Goal: Transaction & Acquisition: Purchase product/service

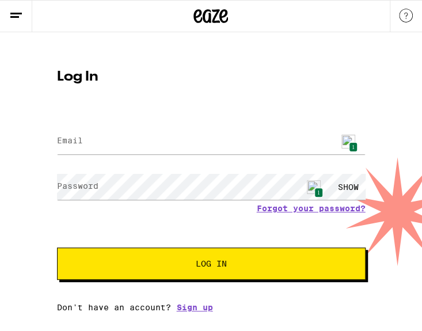
click at [350, 143] on span "1" at bounding box center [353, 147] width 9 height 10
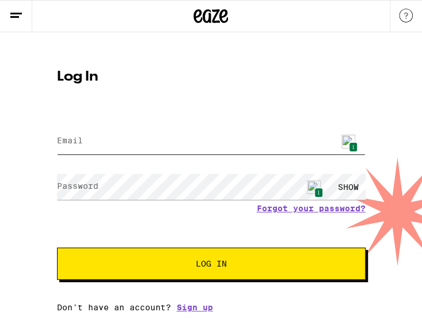
type input "[PERSON_NAME][EMAIL_ADDRESS][PERSON_NAME][DOMAIN_NAME]"
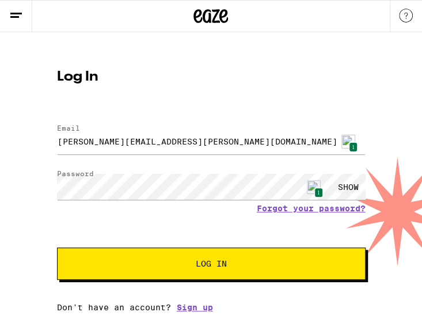
click at [260, 271] on button "Log In" at bounding box center [211, 264] width 309 height 32
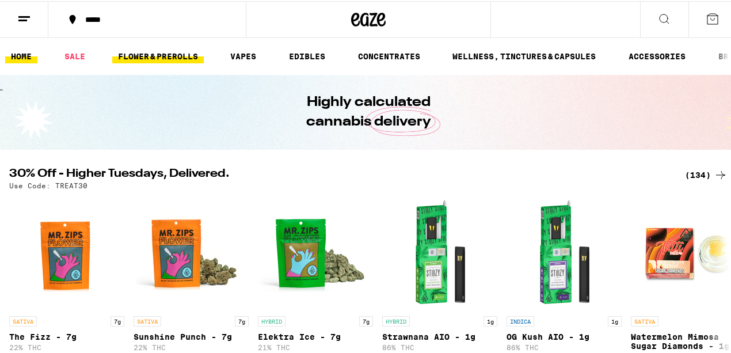
click at [176, 59] on link "FLOWER & PREROLLS" at bounding box center [158, 55] width 92 height 14
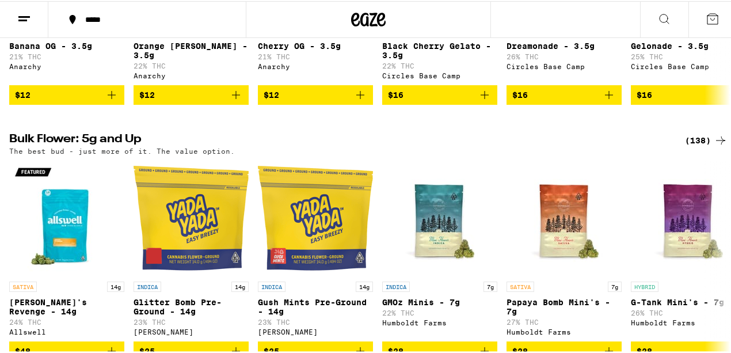
scroll to position [307, 0]
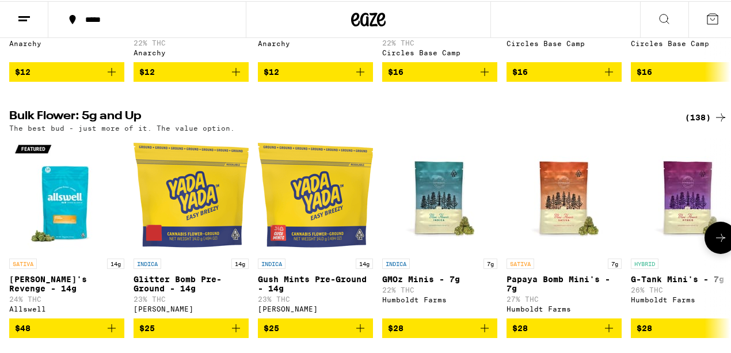
click at [69, 204] on img "Open page for Jack's Revenge - 14g from Allswell" at bounding box center [66, 193] width 115 height 115
click at [422, 244] on icon at bounding box center [721, 237] width 14 height 14
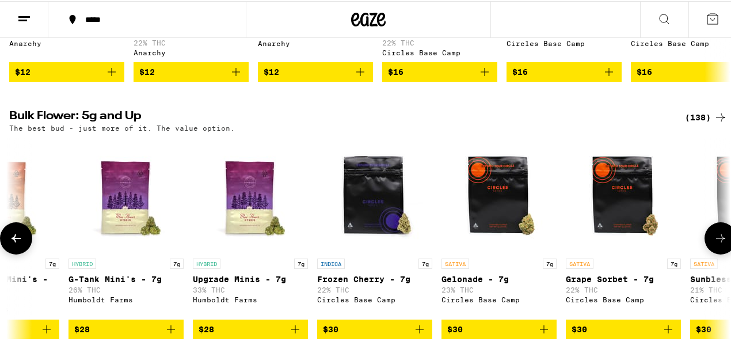
scroll to position [0, 587]
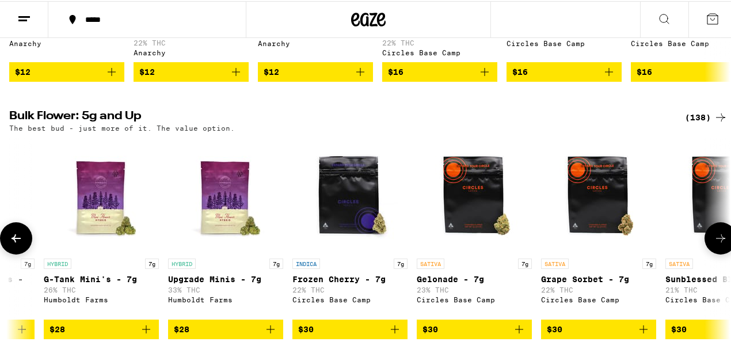
click at [422, 244] on icon at bounding box center [721, 237] width 14 height 14
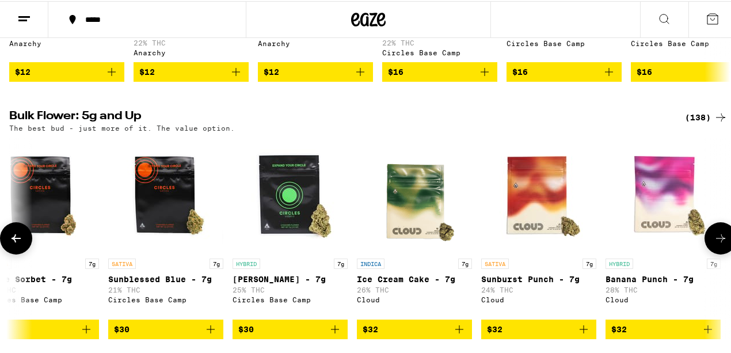
scroll to position [0, 1175]
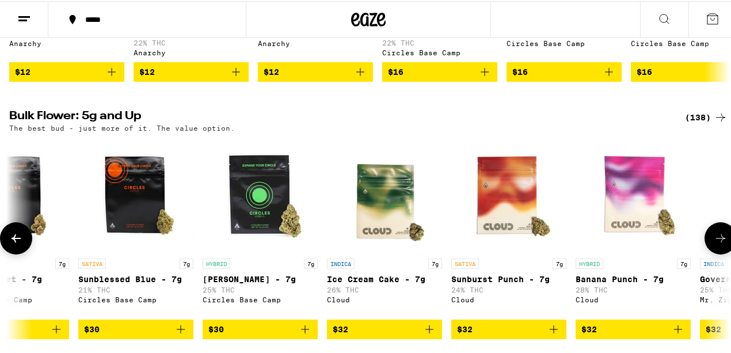
click at [422, 241] on icon at bounding box center [720, 237] width 9 height 8
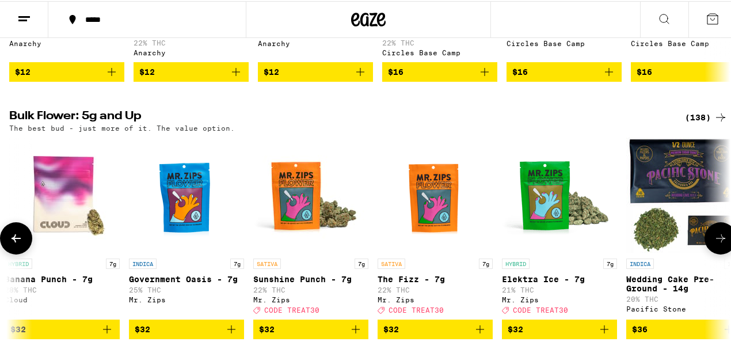
scroll to position [0, 1762]
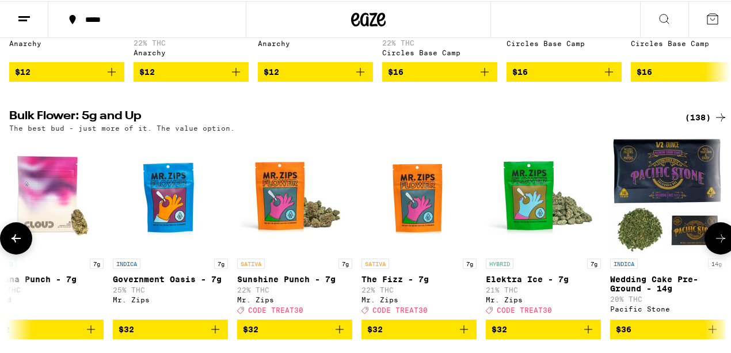
click at [422, 241] on icon at bounding box center [720, 237] width 9 height 8
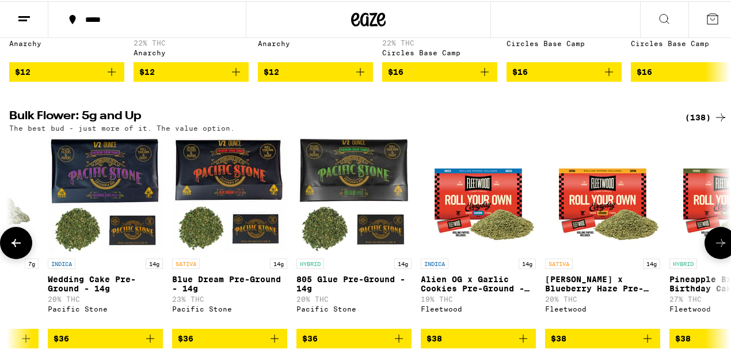
scroll to position [0, 2349]
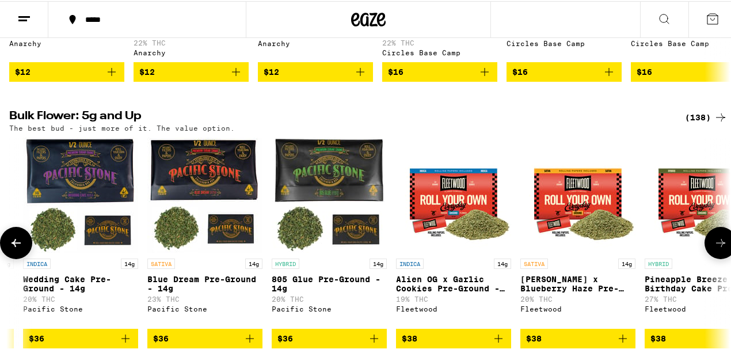
click at [422, 249] on icon at bounding box center [721, 242] width 14 height 14
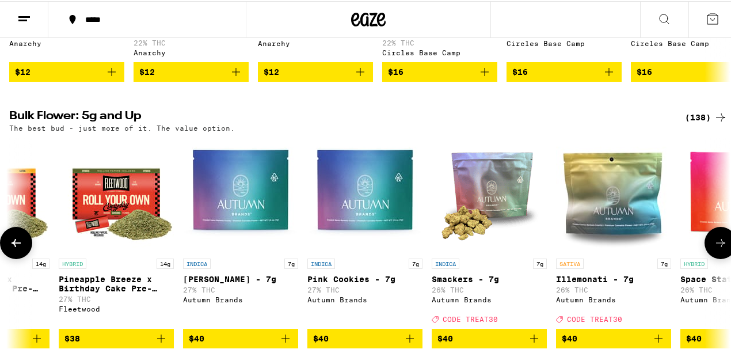
scroll to position [0, 2937]
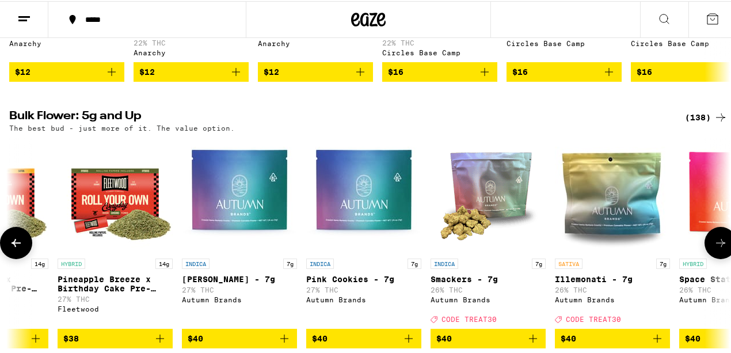
click at [422, 253] on button at bounding box center [721, 242] width 32 height 32
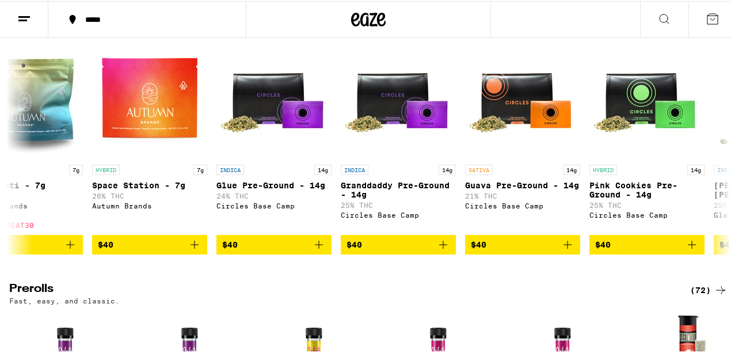
scroll to position [345, 0]
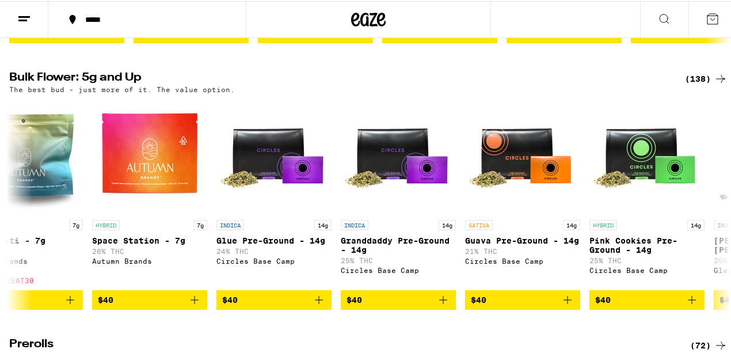
click at [422, 85] on icon at bounding box center [721, 78] width 14 height 14
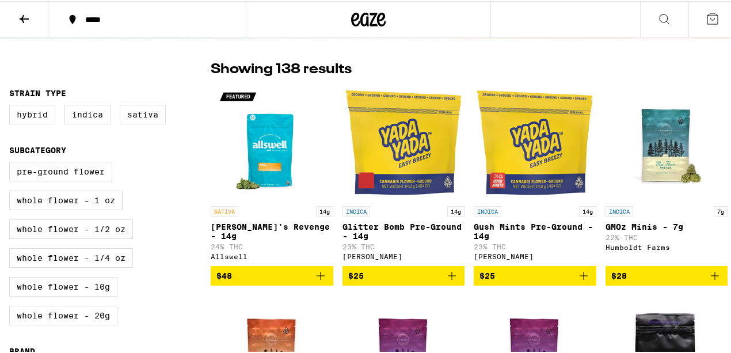
scroll to position [115, 0]
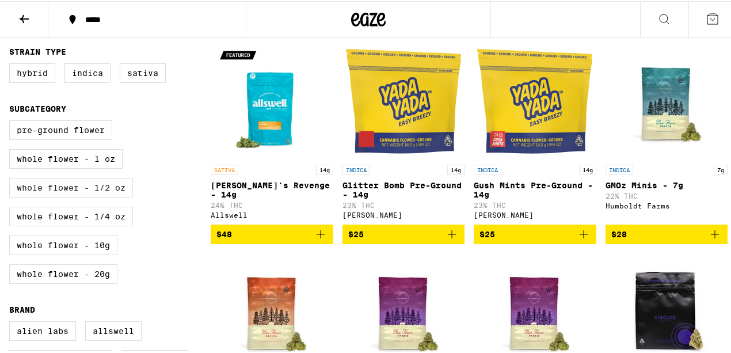
click at [98, 192] on label "Whole Flower - 1/2 oz" at bounding box center [71, 187] width 124 height 20
click at [12, 122] on input "Whole Flower - 1/2 oz" at bounding box center [12, 121] width 1 height 1
checkbox input "true"
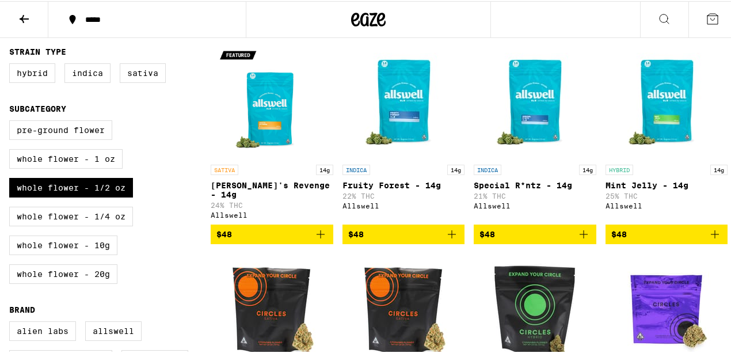
scroll to position [77, 0]
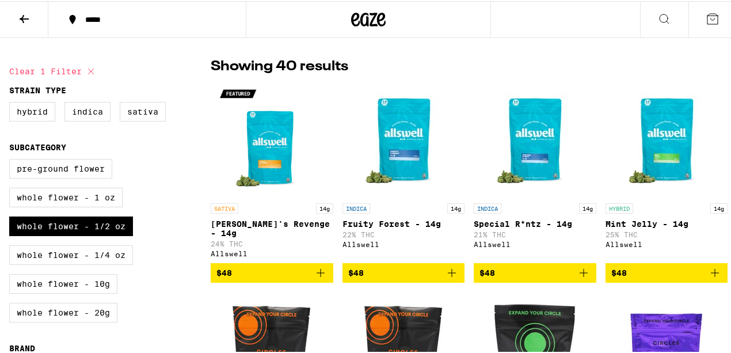
click at [318, 267] on icon "Add to bag" at bounding box center [321, 272] width 14 height 14
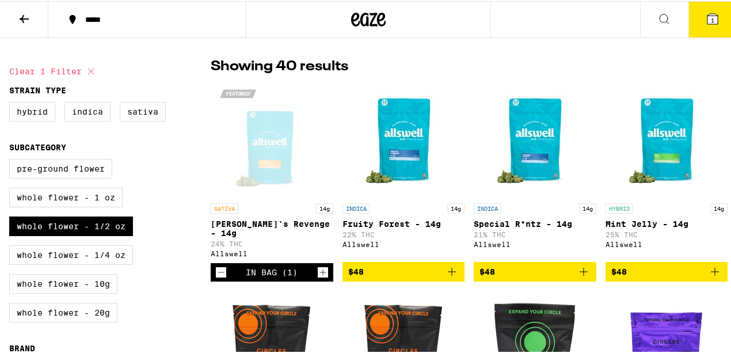
scroll to position [113, 0]
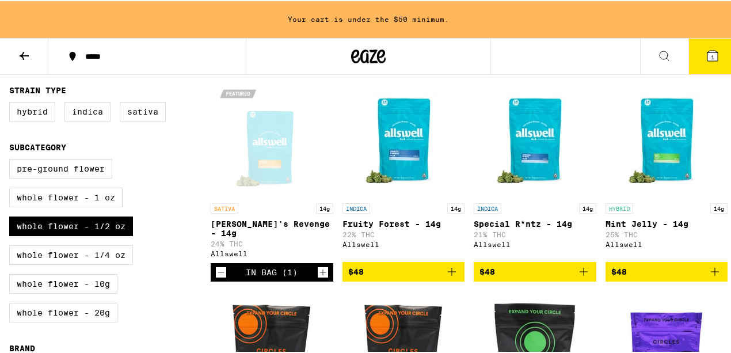
click at [422, 268] on icon "Add to bag" at bounding box center [452, 271] width 8 height 8
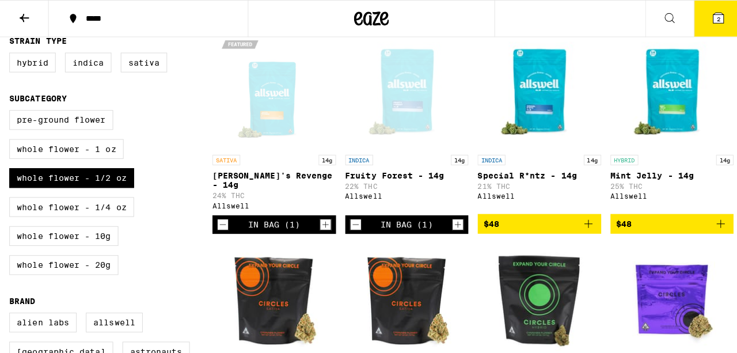
scroll to position [153, 0]
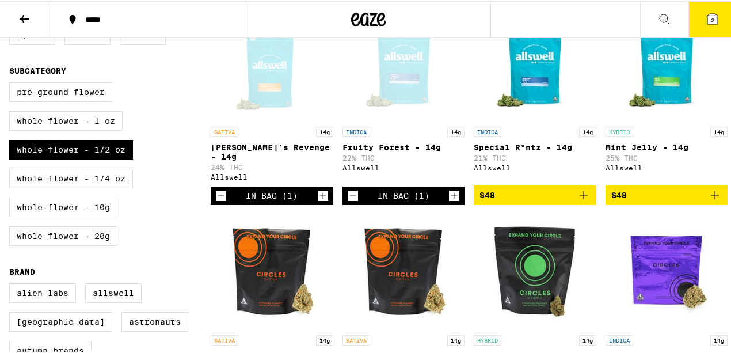
click at [422, 18] on icon at bounding box center [713, 18] width 10 height 10
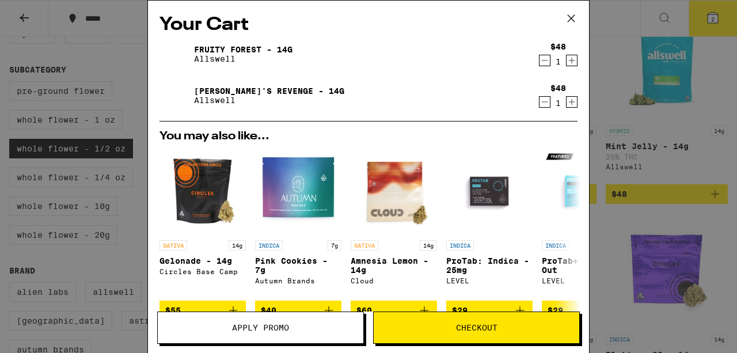
click at [422, 330] on span "Checkout" at bounding box center [476, 328] width 41 height 8
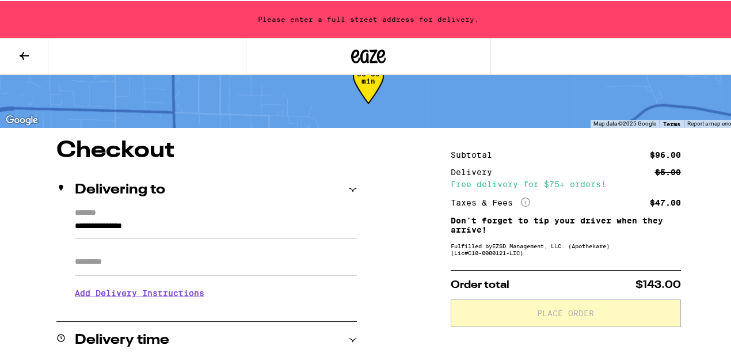
scroll to position [176, 0]
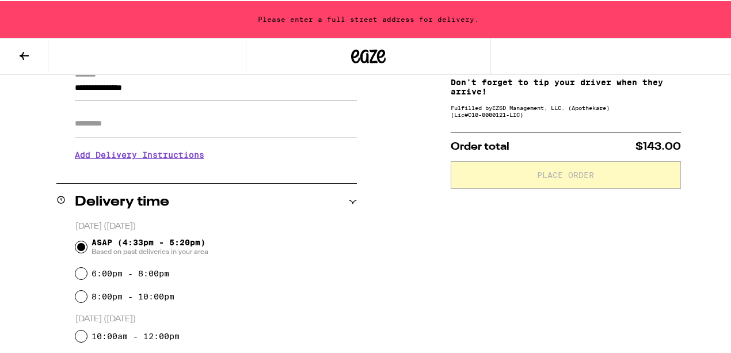
click at [75, 225] on div "**********" at bounding box center [206, 326] width 301 height 652
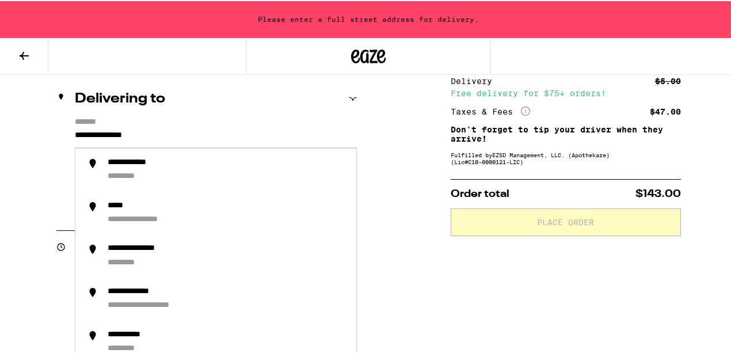
scroll to position [22, 0]
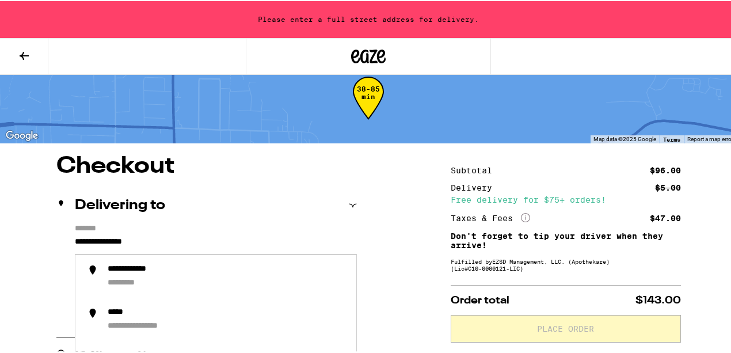
click at [75, 242] on input "**********" at bounding box center [216, 244] width 282 height 20
click at [210, 266] on div "**********" at bounding box center [173, 268] width 130 height 11
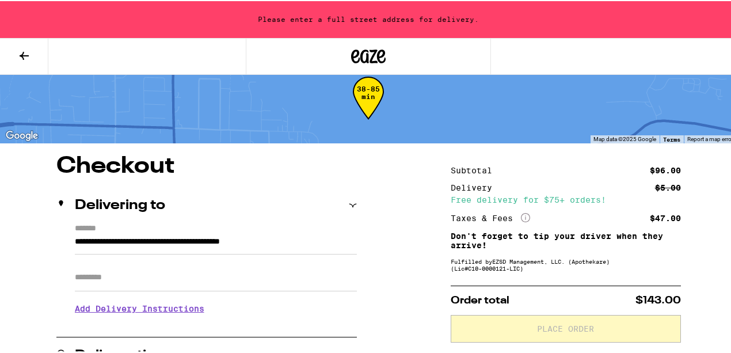
type input "**********"
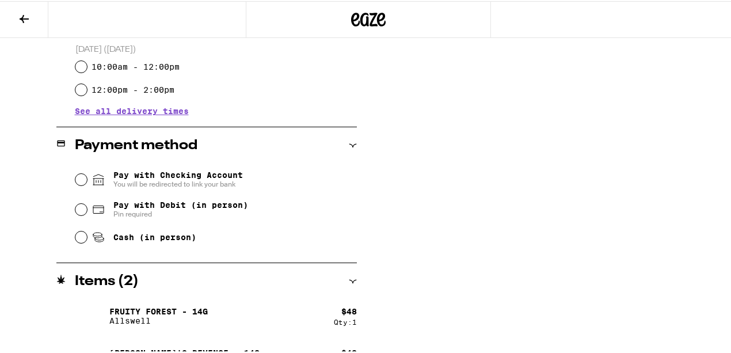
scroll to position [422, 0]
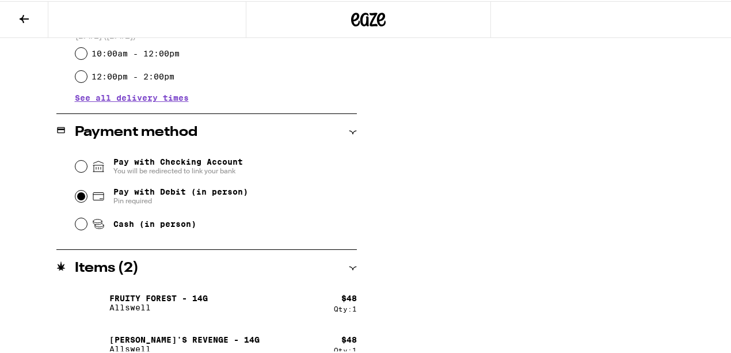
click at [82, 198] on input "Pay with Debit (in person) Pin required" at bounding box center [81, 195] width 12 height 12
radio input "true"
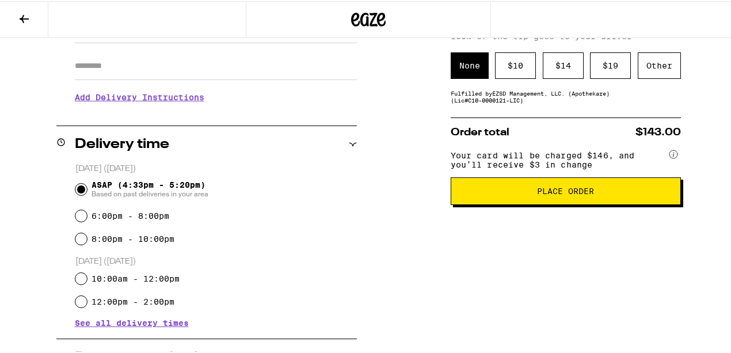
scroll to position [192, 0]
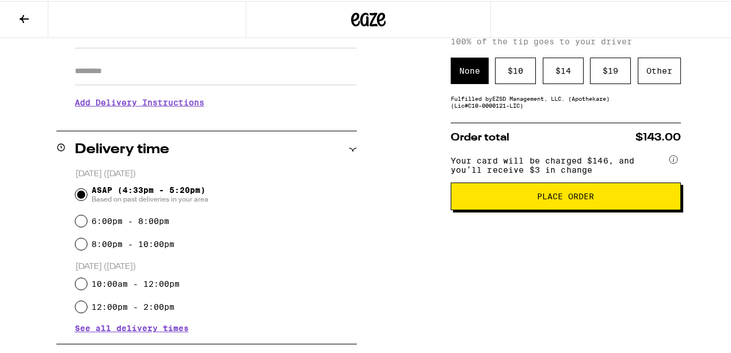
click at [422, 199] on span "Place Order" at bounding box center [565, 195] width 57 height 8
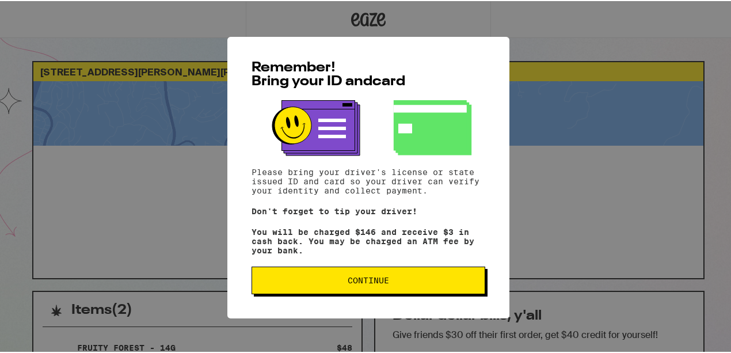
click at [377, 283] on span "Continue" at bounding box center [368, 279] width 41 height 8
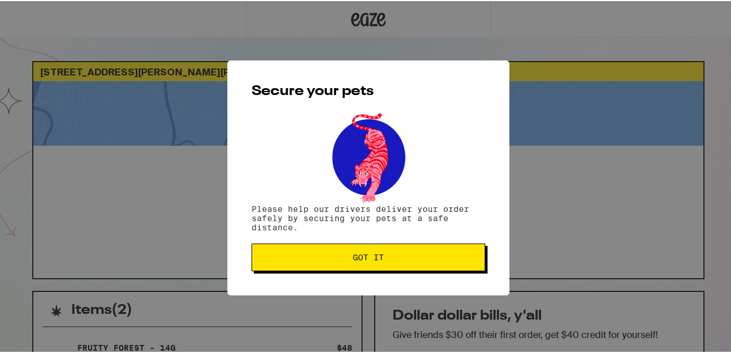
click at [370, 258] on span "Got it" at bounding box center [368, 256] width 31 height 8
